Goal: Transaction & Acquisition: Purchase product/service

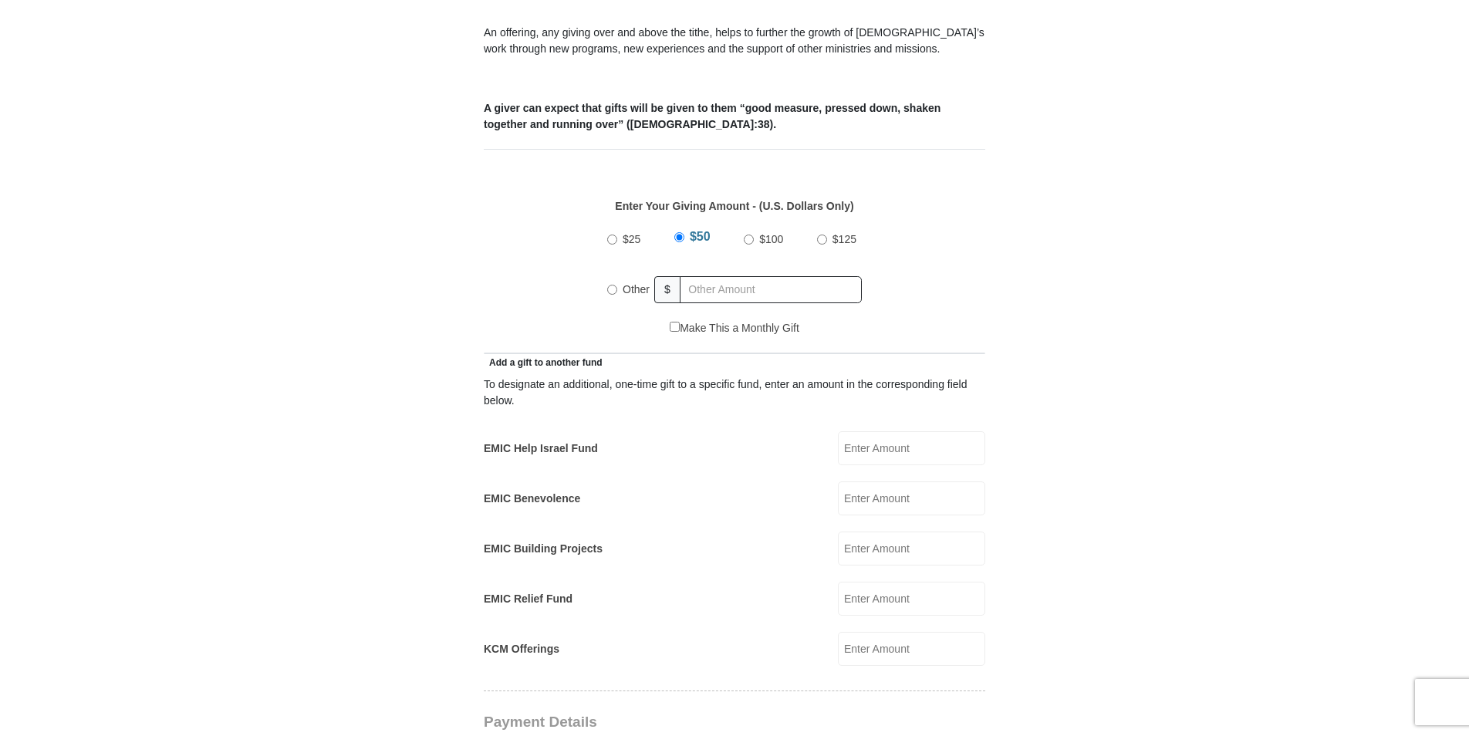
scroll to position [580, 0]
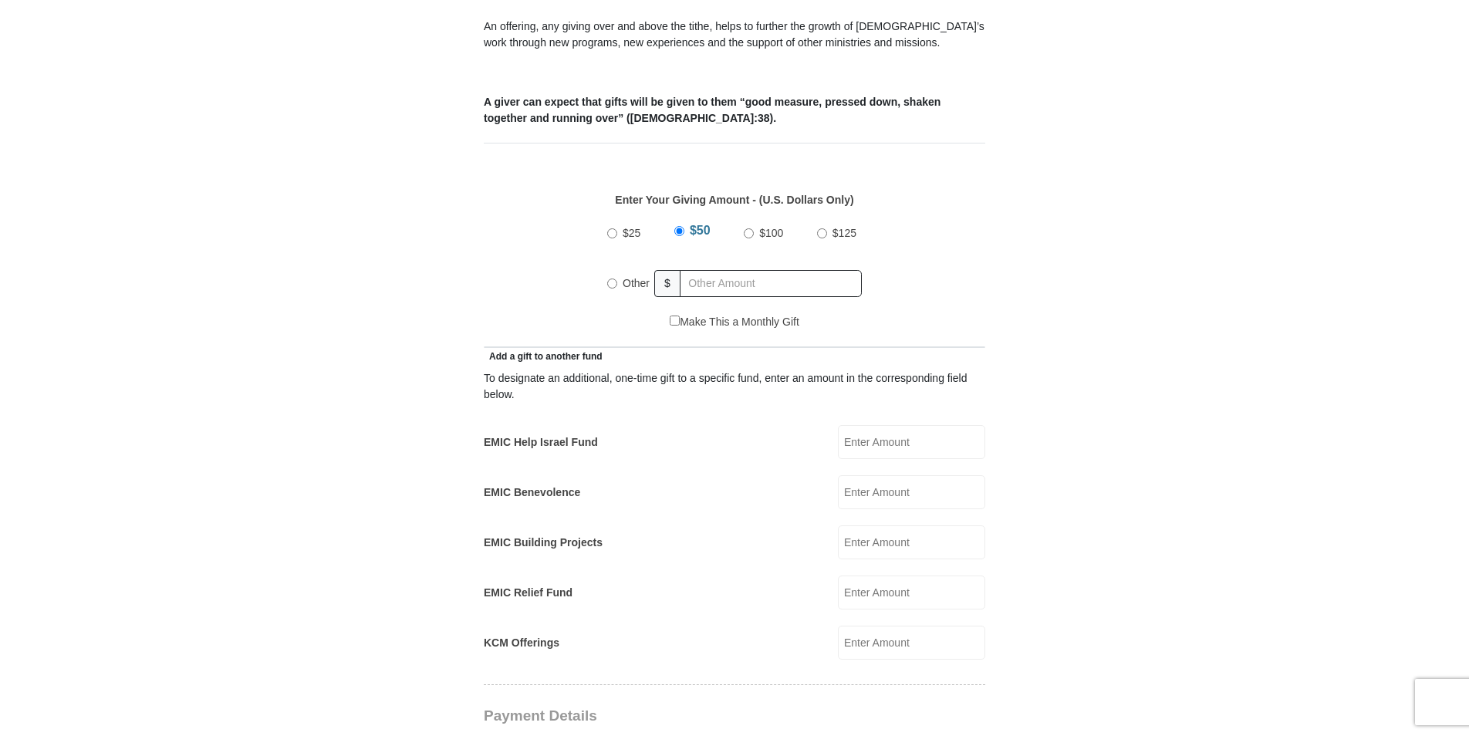
click at [608, 279] on input "Other" at bounding box center [612, 284] width 10 height 10
radio input "true"
click at [864, 425] on input "EMIC Help Israel Fund" at bounding box center [911, 442] width 147 height 34
type input "200.00"
click at [861, 476] on input "EMIC Benevolence" at bounding box center [911, 492] width 147 height 34
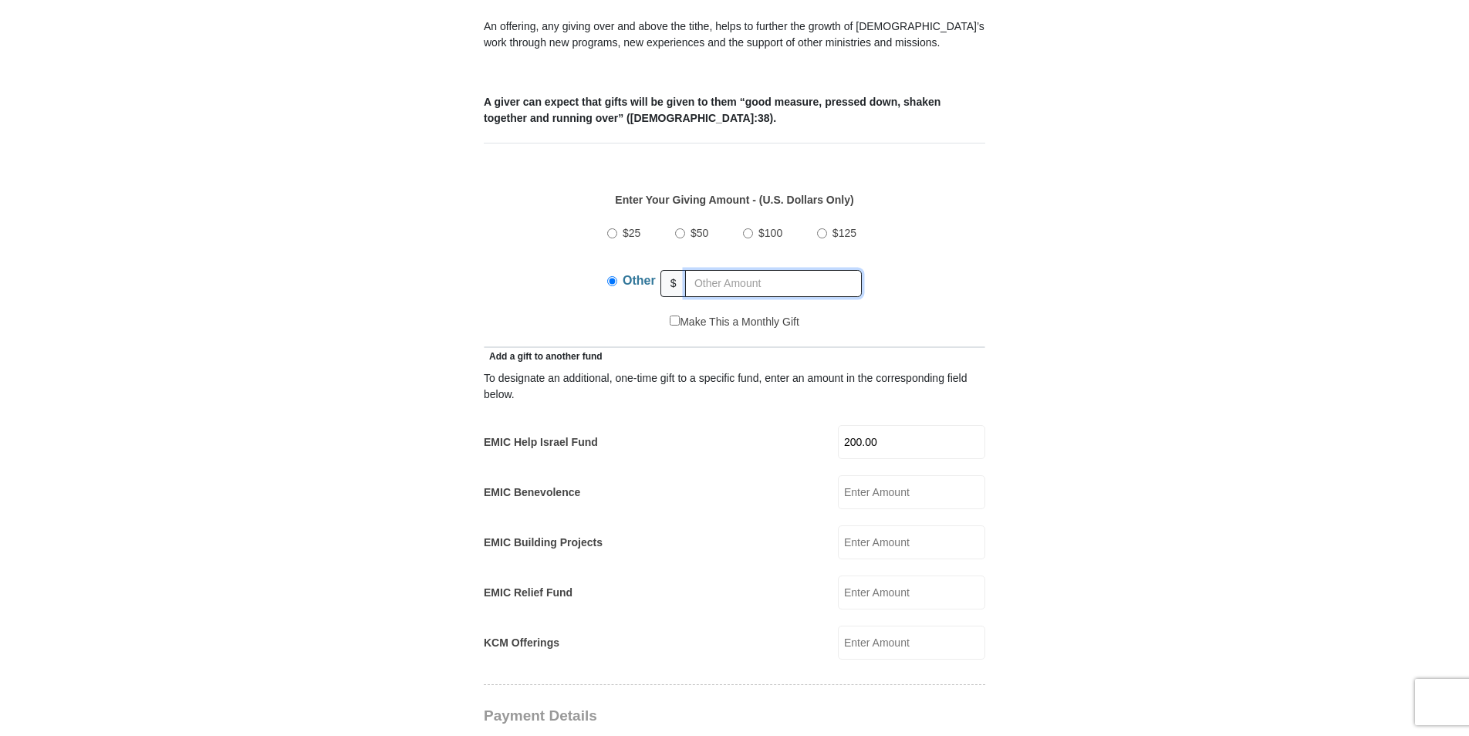
click at [709, 270] on input "text" at bounding box center [773, 283] width 177 height 27
type input "409.00"
click at [859, 525] on input "EMIC Building Projects" at bounding box center [911, 542] width 147 height 34
click at [850, 626] on input "KCM Offerings" at bounding box center [911, 643] width 147 height 34
type input "75.00"
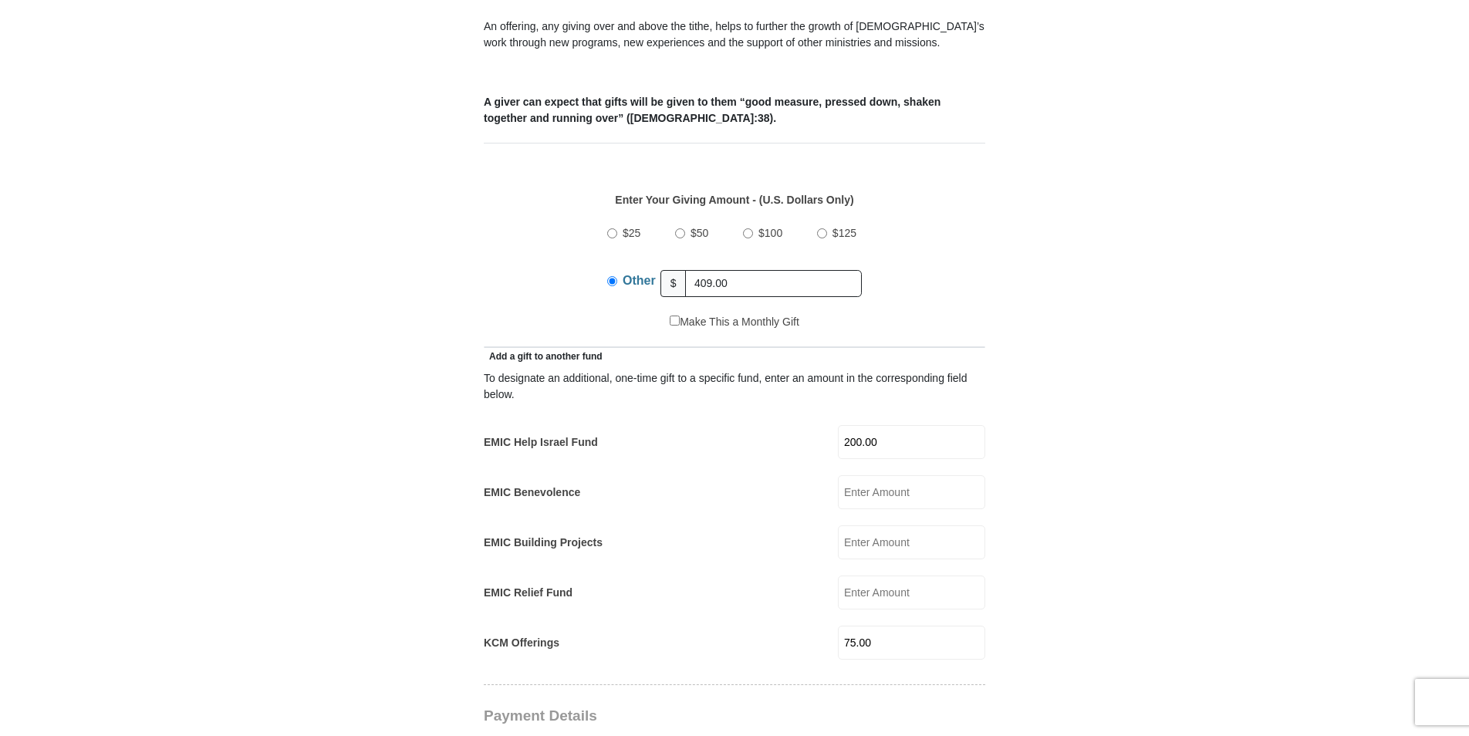
click at [1116, 438] on form "[GEOGRAPHIC_DATA][DEMOGRAPHIC_DATA] Online Giving Because of gifts like yours, …" at bounding box center [735, 635] width 880 height 2308
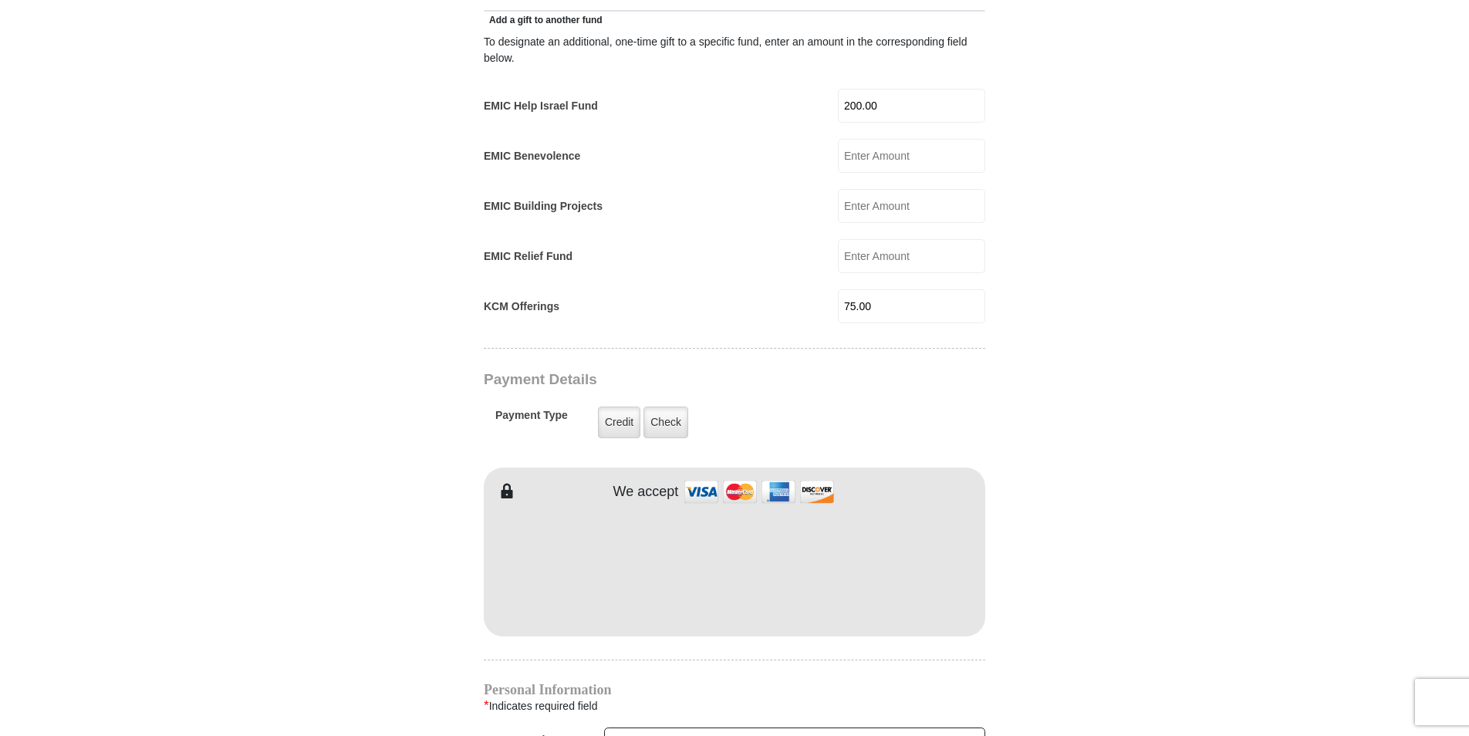
scroll to position [840, 0]
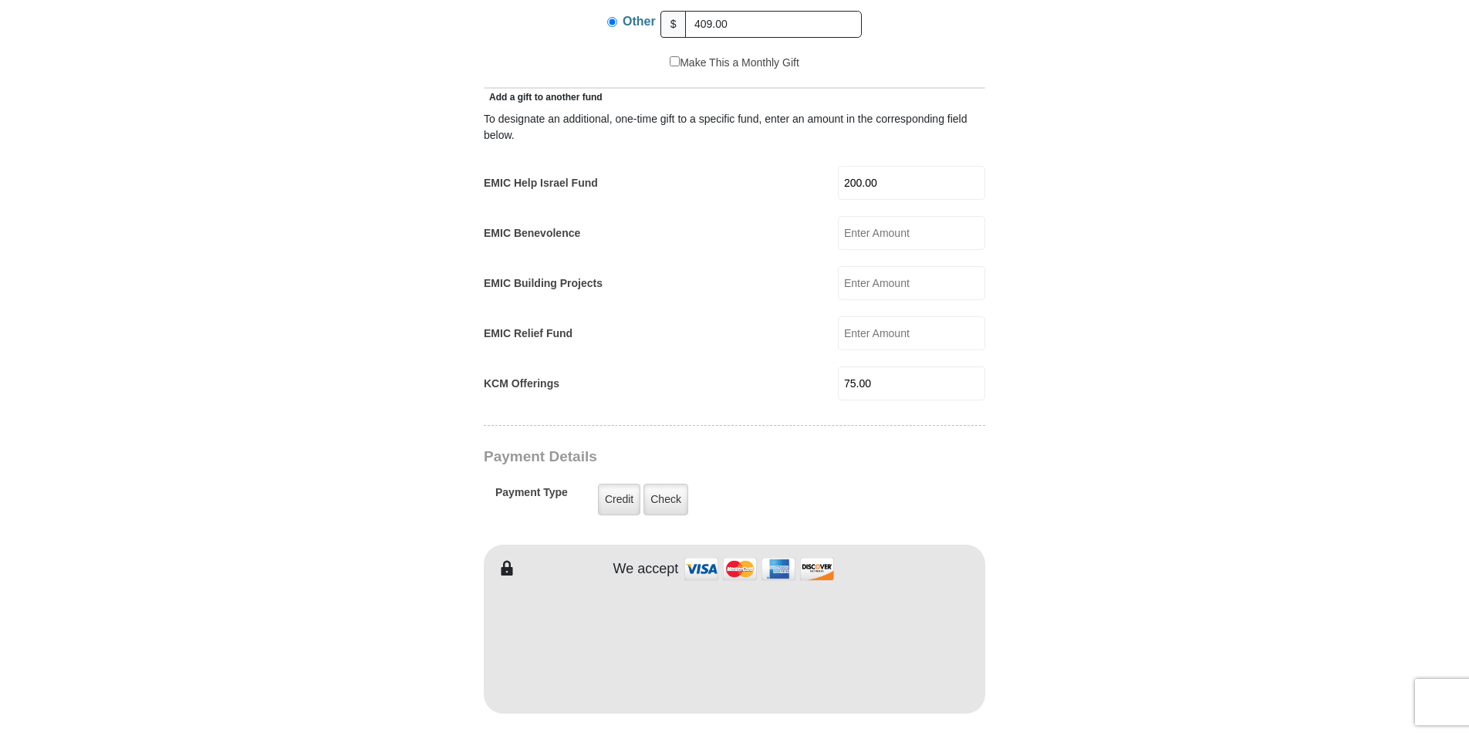
click at [856, 316] on input "EMIC Relief Fund" at bounding box center [911, 333] width 147 height 34
type input "50.00"
click at [859, 216] on input "EMIC Benevolence" at bounding box center [911, 233] width 147 height 34
type input "25.00"
click at [863, 266] on input "EMIC Building Projects" at bounding box center [911, 283] width 147 height 34
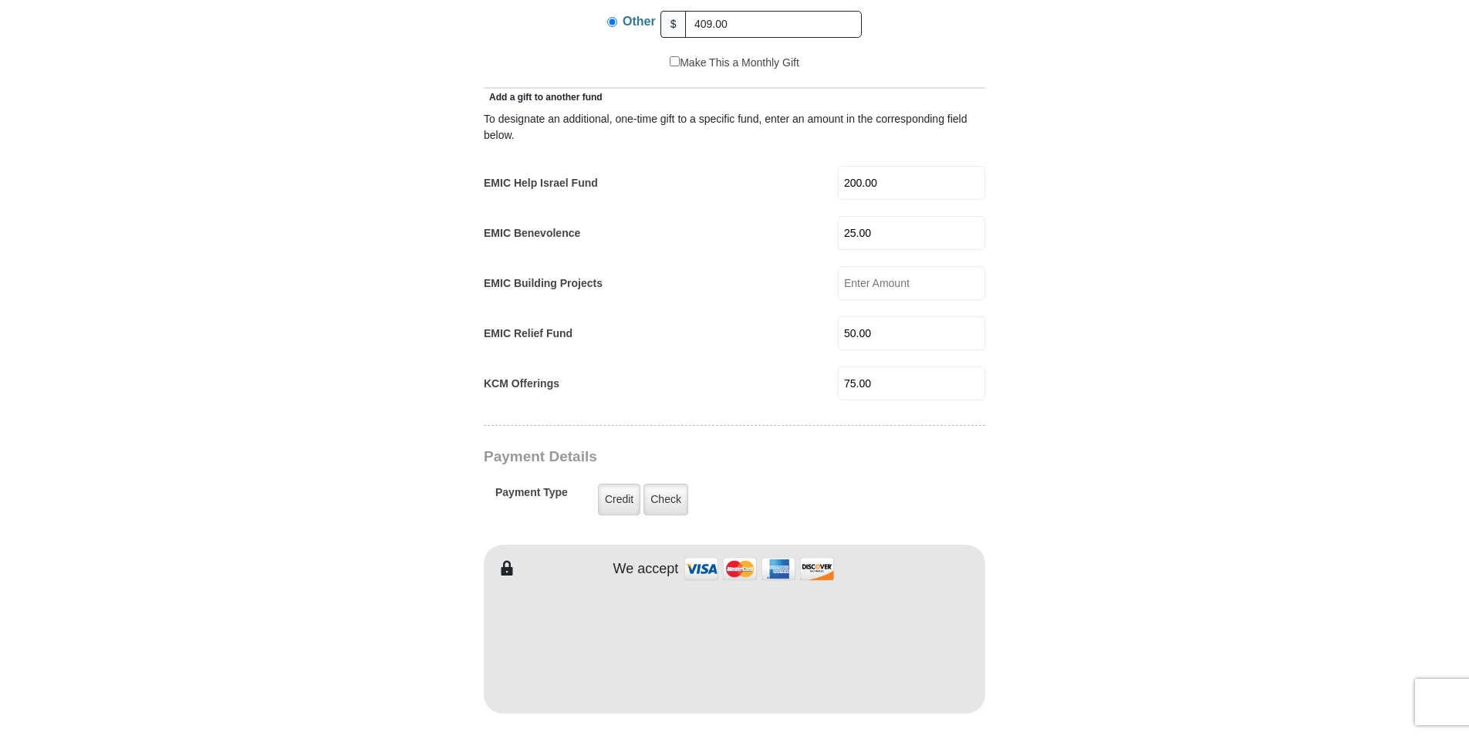
type input "25.00"
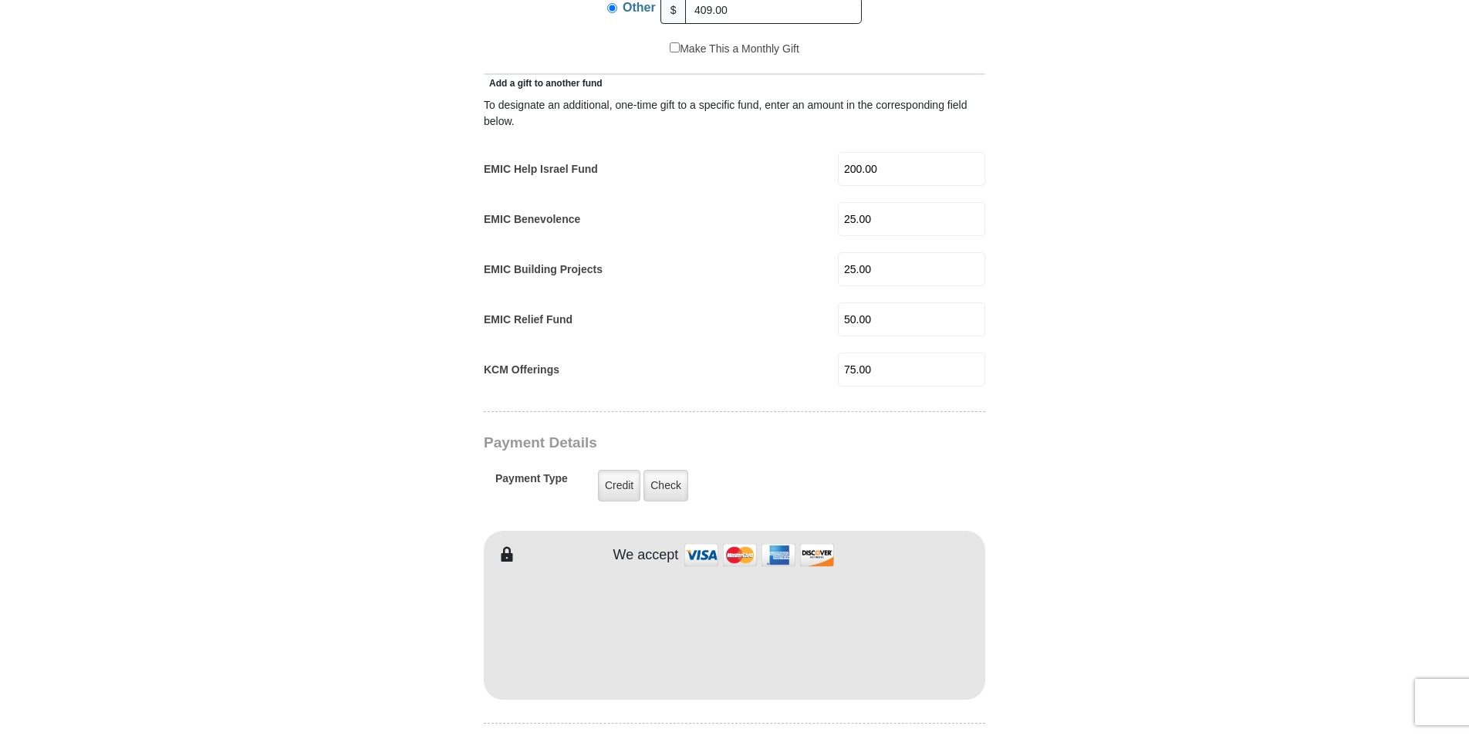
scroll to position [805, 0]
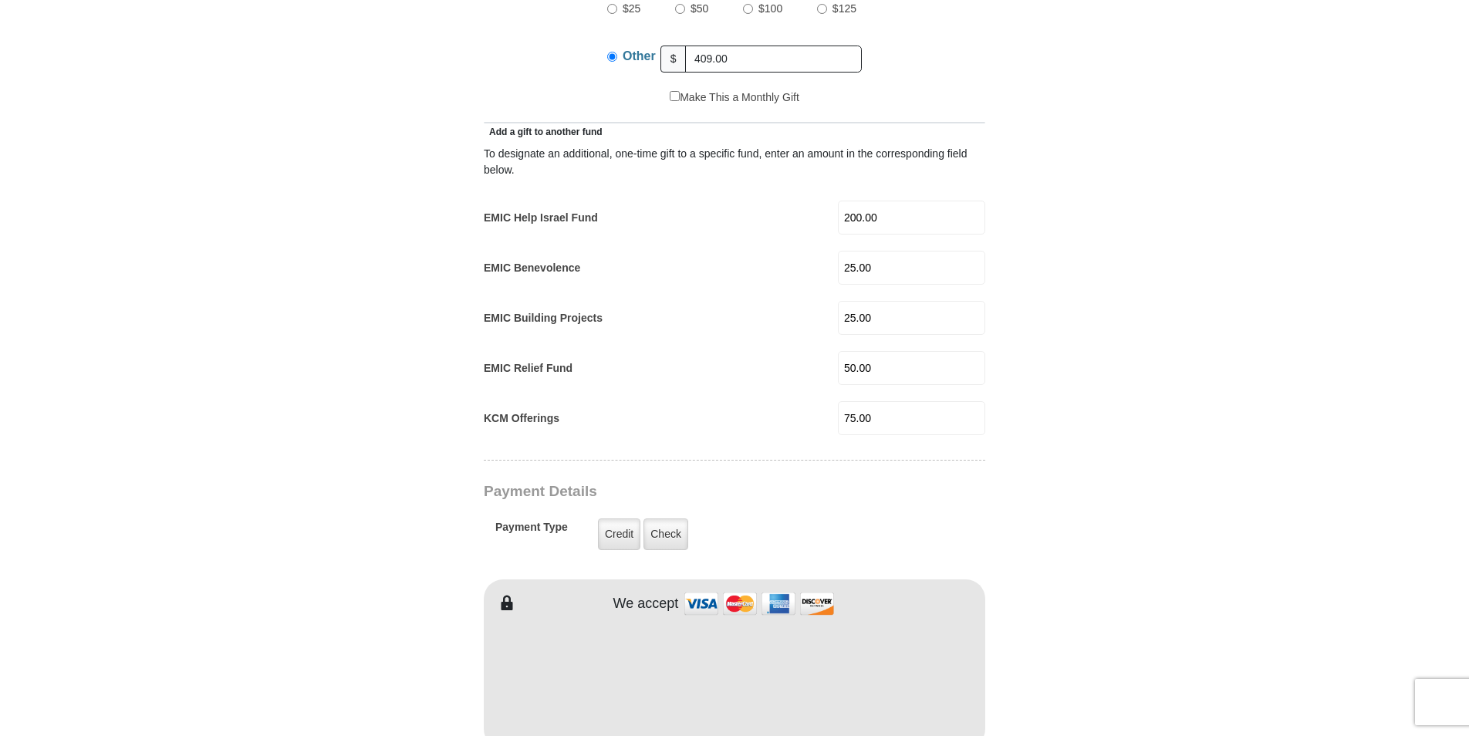
drag, startPoint x: 899, startPoint y: 294, endPoint x: 822, endPoint y: 288, distance: 77.4
click at [822, 301] on div "EMIC Building Projects 25.00 EMIC Building Projects Amount must be a valid numb…" at bounding box center [735, 318] width 502 height 34
click at [863, 301] on input "EMIC Building Projects" at bounding box center [911, 318] width 147 height 34
type input "50.00"
drag, startPoint x: 896, startPoint y: 247, endPoint x: 822, endPoint y: 241, distance: 74.3
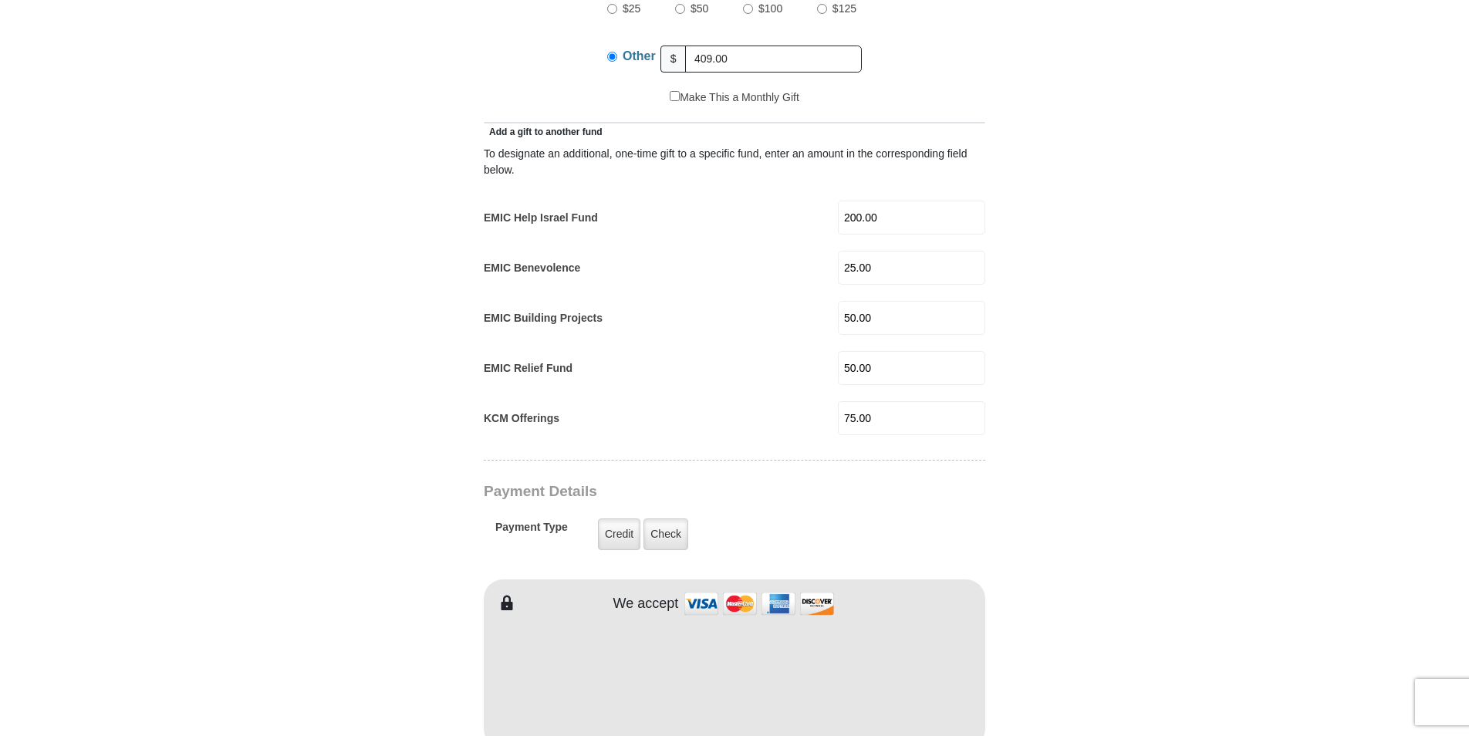
click at [822, 251] on div "EMIC Benevolence 25.00 EMIC Benevolence Amount must be a valid number Make This…" at bounding box center [735, 268] width 502 height 34
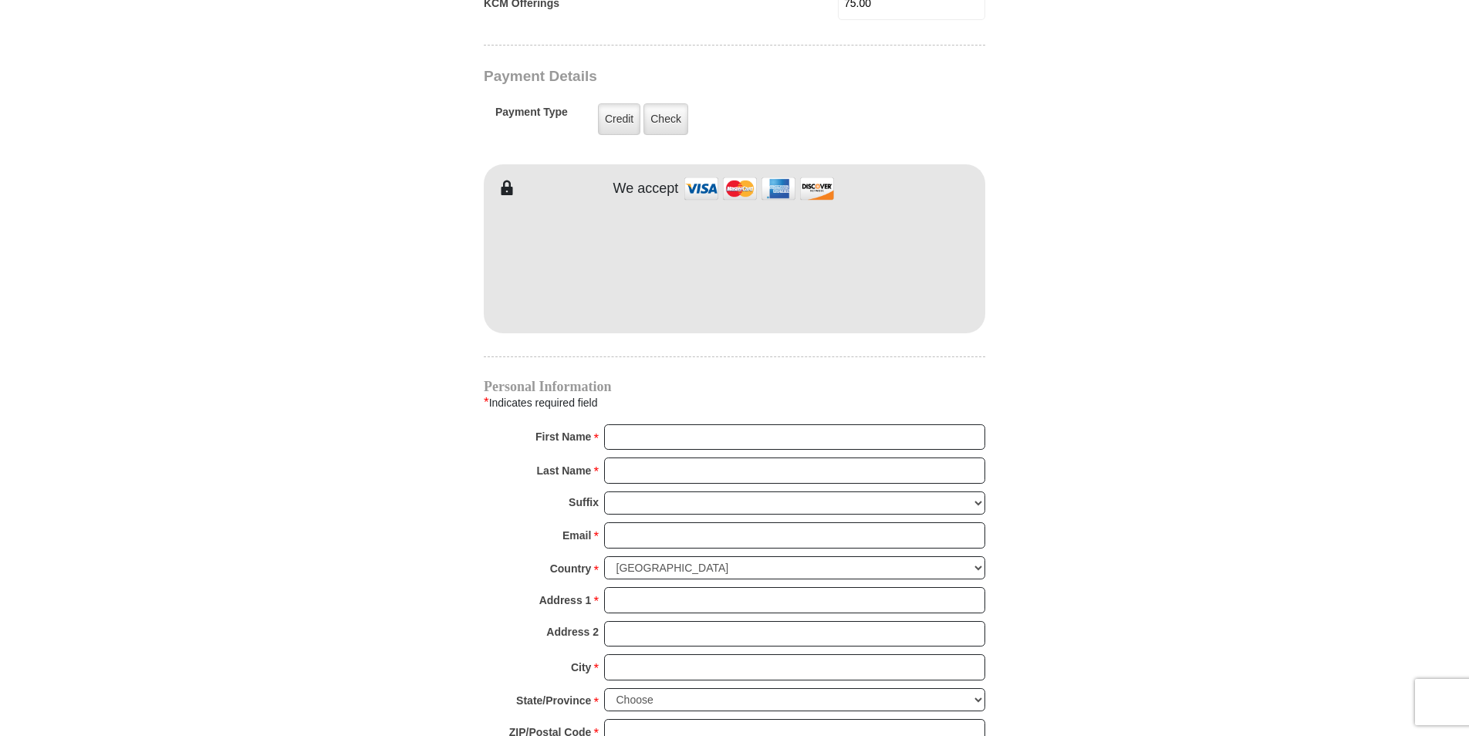
scroll to position [1204, 0]
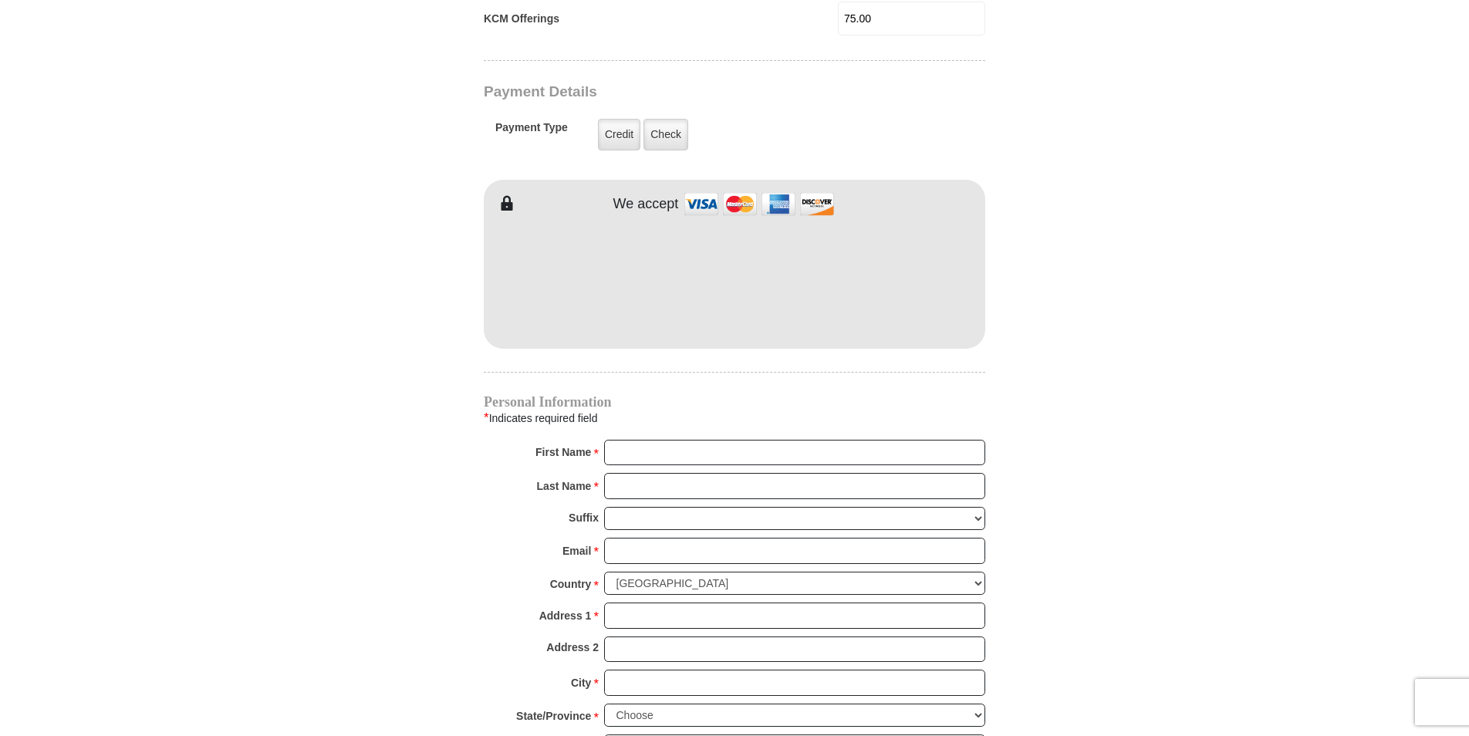
type input "50.00"
click at [637, 440] on input "First Name *" at bounding box center [794, 453] width 381 height 26
type input "[PERSON_NAME]"
type input "Stude"
type input "[EMAIL_ADDRESS][DOMAIN_NAME]"
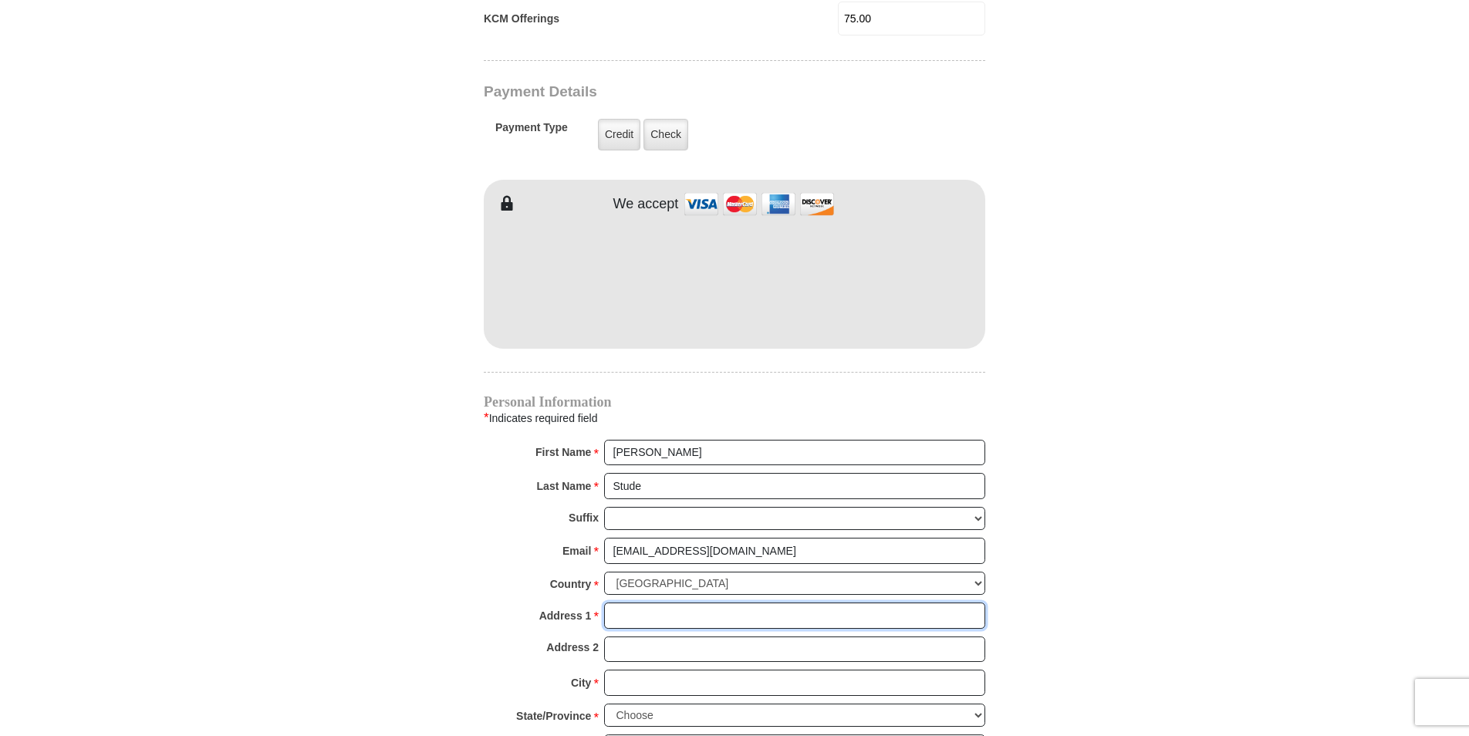
type input "508 [PERSON_NAME] Dr"
type input "[GEOGRAPHIC_DATA]"
select select "[GEOGRAPHIC_DATA]"
type input "76108"
type input "8173953040"
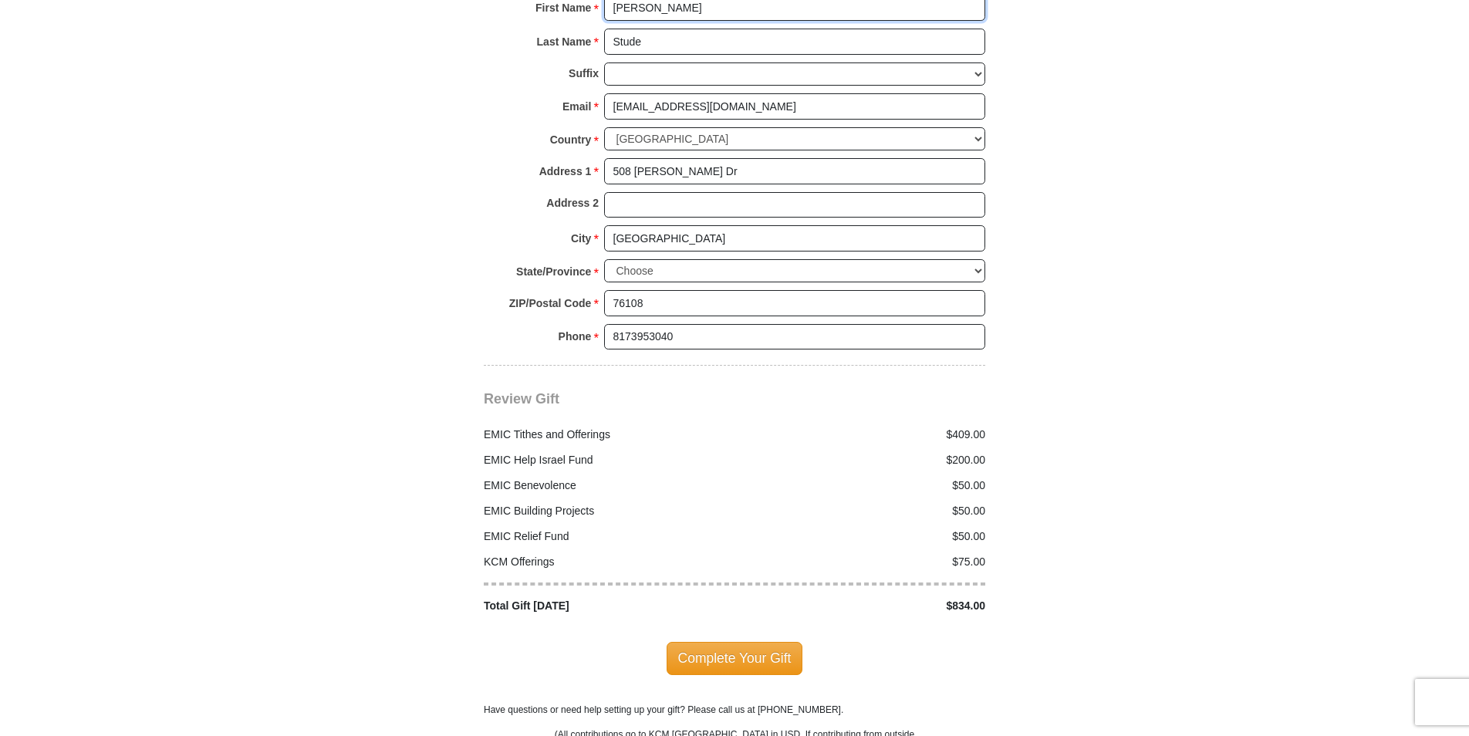
scroll to position [1653, 0]
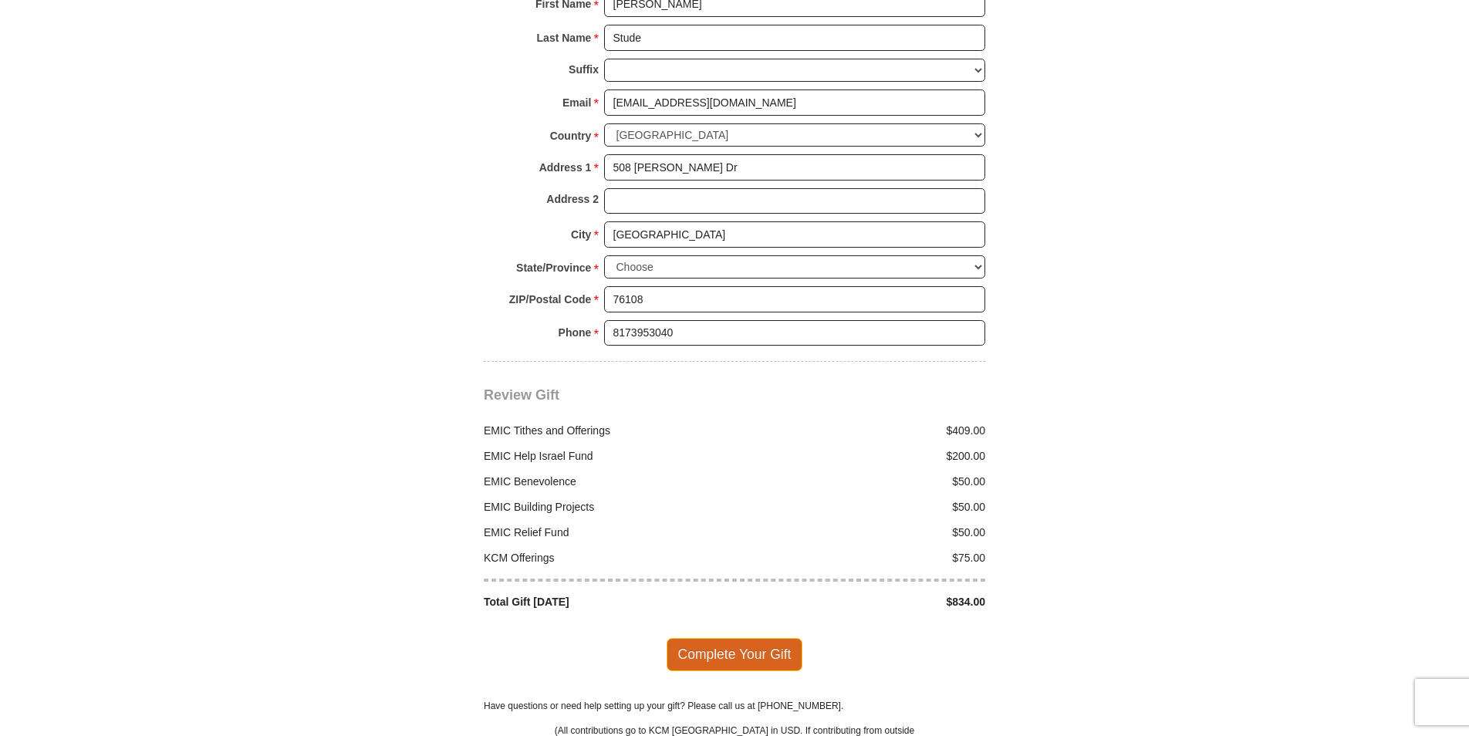
click at [725, 641] on span "Complete Your Gift" at bounding box center [735, 654] width 137 height 32
